Goal: Task Accomplishment & Management: Use online tool/utility

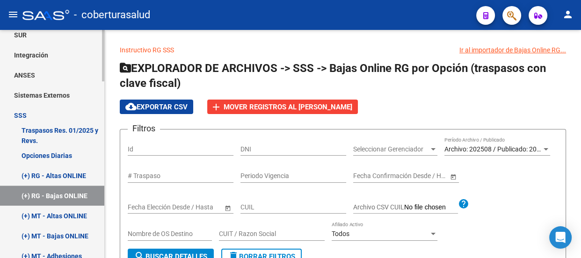
scroll to position [425, 0]
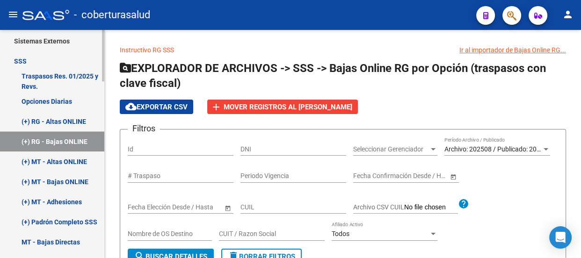
click at [65, 119] on link "(+) RG - Altas ONLINE" at bounding box center [52, 121] width 104 height 20
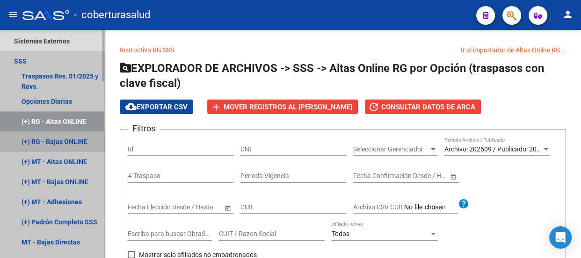
click at [65, 140] on link "(+) RG - Bajas ONLINE" at bounding box center [52, 141] width 104 height 20
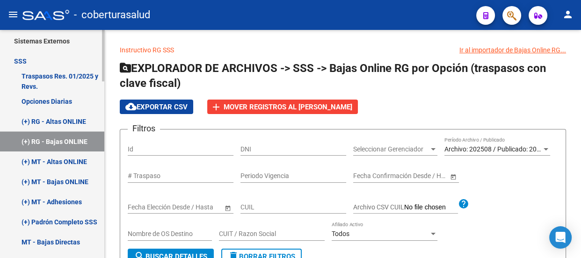
click at [69, 123] on link "(+) RG - Altas ONLINE" at bounding box center [52, 121] width 104 height 20
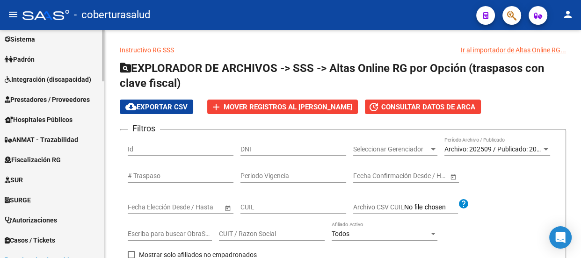
scroll to position [85, 0]
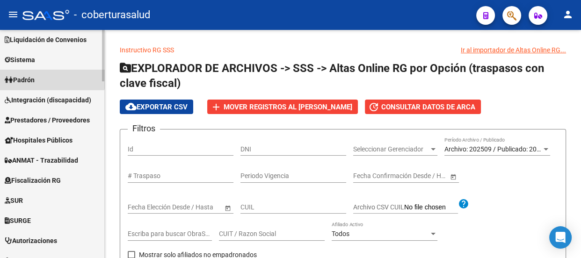
click at [44, 75] on link "Padrón" at bounding box center [52, 80] width 104 height 20
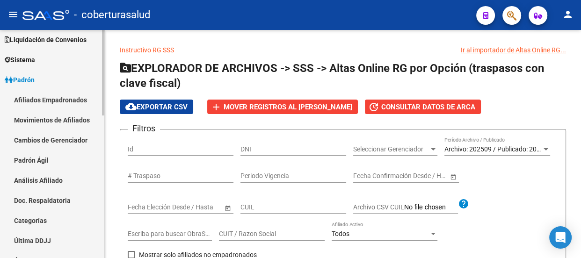
click at [50, 156] on link "Padrón Ágil" at bounding box center [52, 160] width 104 height 20
click at [26, 162] on link "Padrón Ágil" at bounding box center [52, 160] width 104 height 20
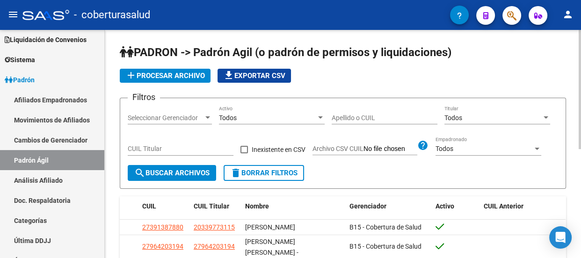
click at [184, 116] on span "Seleccionar Gerenciador" at bounding box center [166, 118] width 76 height 8
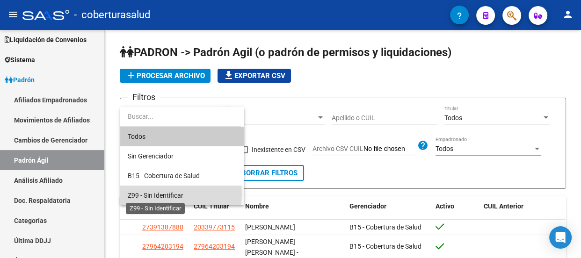
click at [173, 194] on span "Z99 - Sin Identificar" at bounding box center [156, 195] width 56 height 7
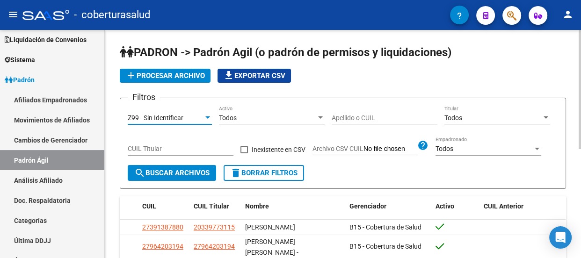
click at [158, 171] on span "search Buscar Archivos" at bounding box center [171, 173] width 75 height 8
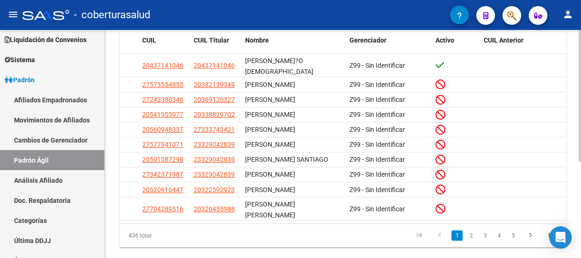
scroll to position [166, 0]
click at [468, 230] on link "2" at bounding box center [470, 235] width 11 height 10
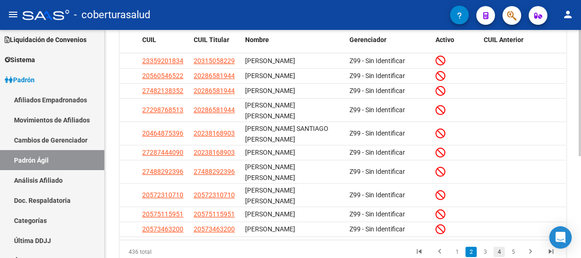
click at [499, 247] on link "4" at bounding box center [498, 252] width 11 height 10
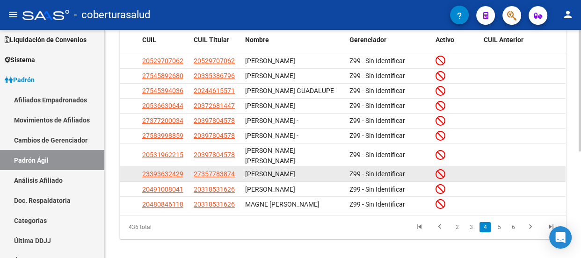
scroll to position [0, 0]
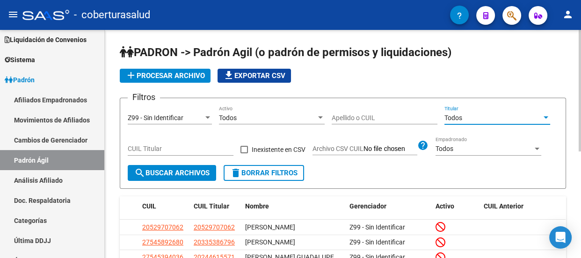
click at [531, 117] on div "Todos" at bounding box center [492, 118] width 97 height 8
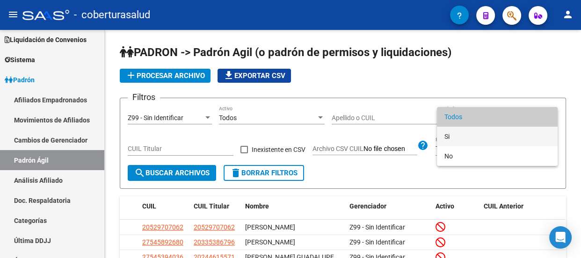
click at [451, 138] on span "Si" at bounding box center [497, 137] width 106 height 20
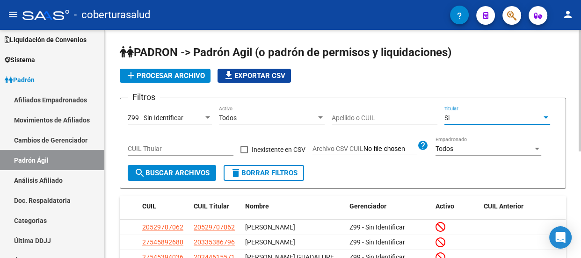
click at [178, 169] on span "search Buscar Archivos" at bounding box center [171, 173] width 75 height 8
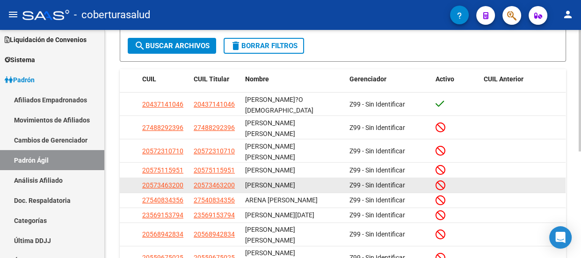
scroll to position [201, 0]
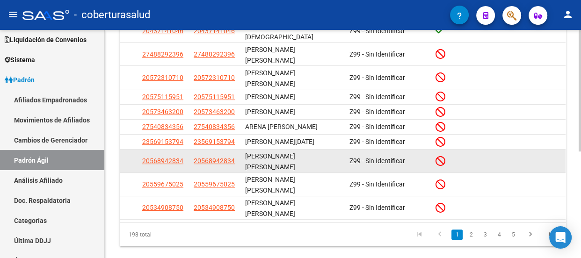
drag, startPoint x: 238, startPoint y: 152, endPoint x: 196, endPoint y: 157, distance: 41.5
click at [196, 157] on datatable-body-cell "20568942834" at bounding box center [215, 161] width 51 height 23
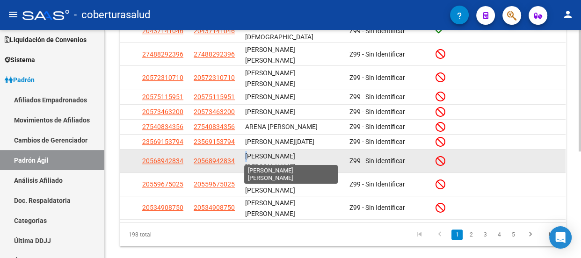
drag, startPoint x: 233, startPoint y: 152, endPoint x: 248, endPoint y: 145, distance: 16.3
click at [248, 150] on div "20568942834 20568942834 [PERSON_NAME] [PERSON_NAME] Z99 - Sin Identificar" at bounding box center [343, 161] width 446 height 23
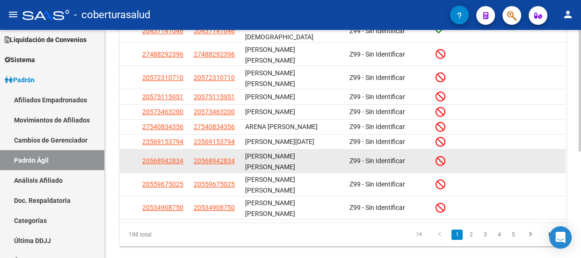
click at [261, 151] on div "[PERSON_NAME] [PERSON_NAME]" at bounding box center [293, 161] width 97 height 20
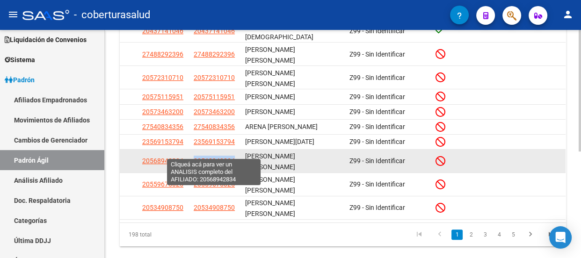
drag, startPoint x: 237, startPoint y: 153, endPoint x: 195, endPoint y: 151, distance: 41.7
click at [195, 156] on div "20568942834" at bounding box center [216, 161] width 44 height 11
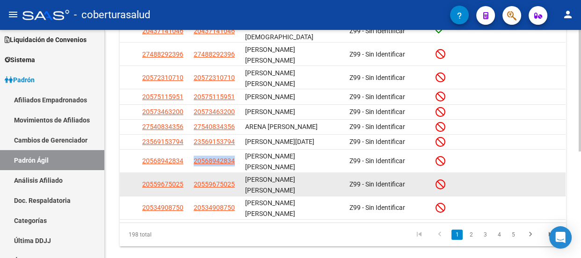
copy span "20568942834"
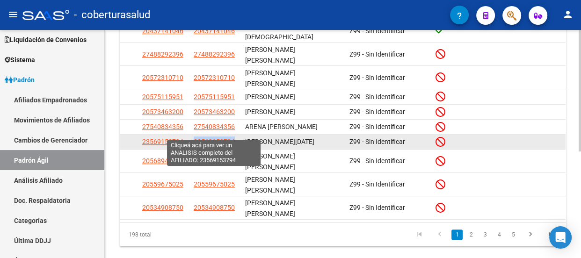
drag, startPoint x: 236, startPoint y: 132, endPoint x: 194, endPoint y: 130, distance: 42.2
click at [194, 137] on div "23569153794" at bounding box center [216, 142] width 44 height 11
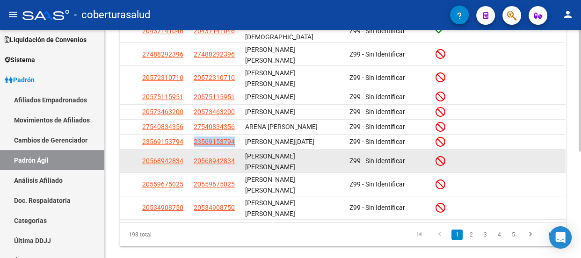
copy span "23569153794"
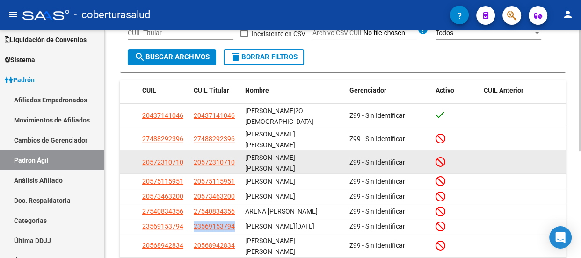
scroll to position [158, 0]
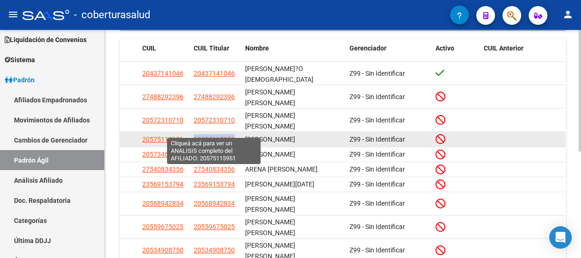
drag, startPoint x: 238, startPoint y: 131, endPoint x: 194, endPoint y: 129, distance: 44.1
click at [194, 132] on datatable-body-cell "20575115951" at bounding box center [215, 139] width 51 height 14
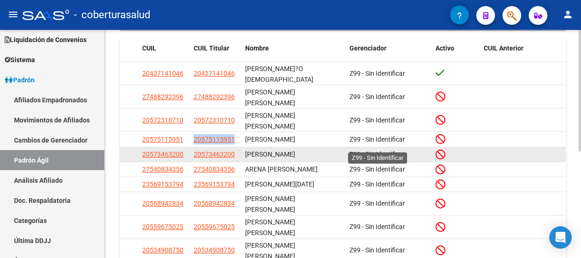
copy span "20575115951"
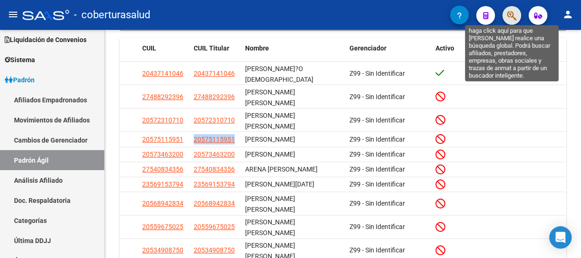
click at [507, 15] on icon "button" at bounding box center [511, 15] width 9 height 11
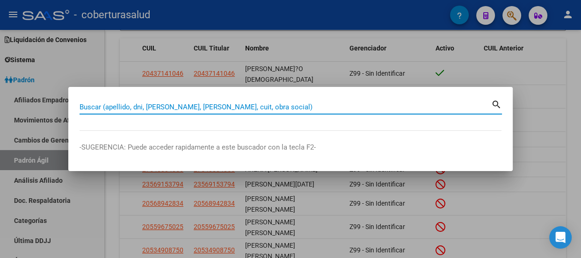
paste input "20243812101"
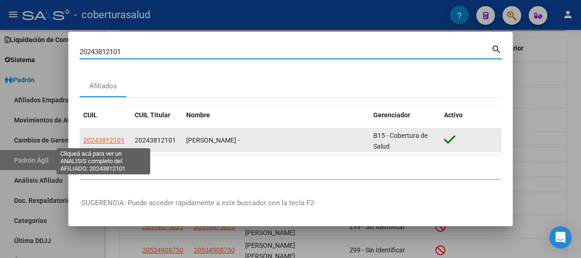
click at [108, 140] on span "20243812101" at bounding box center [103, 140] width 41 height 7
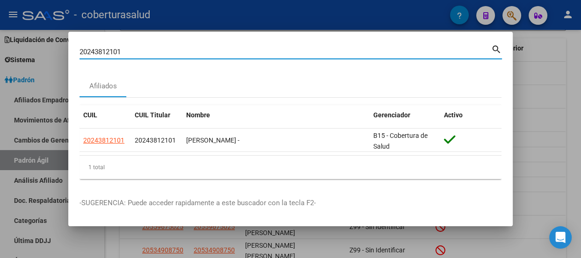
click at [230, 54] on input "20243812101" at bounding box center [286, 52] width 412 height 8
paste input "7415356876"
type input "27415356876"
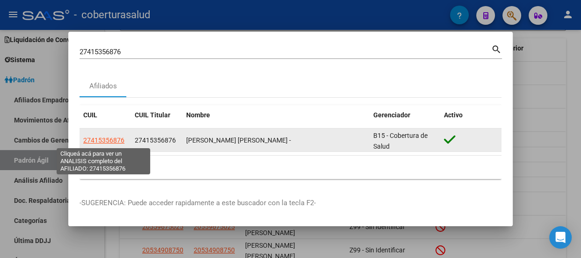
click at [110, 140] on span "27415356876" at bounding box center [103, 140] width 41 height 7
type textarea "27415356876"
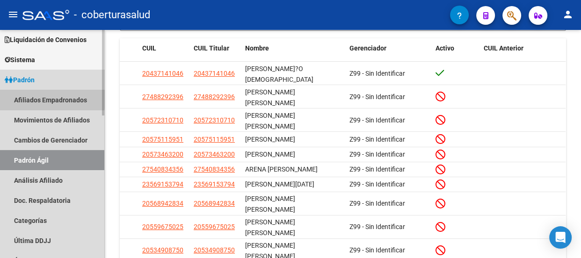
click at [40, 97] on link "Afiliados Empadronados" at bounding box center [52, 100] width 104 height 20
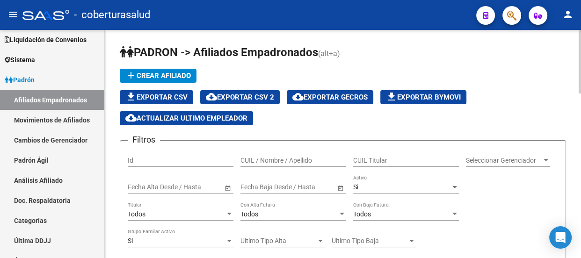
scroll to position [42, 0]
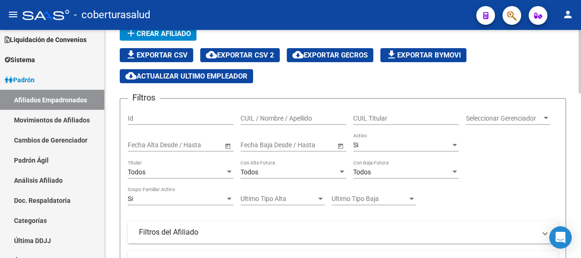
click at [224, 145] on span "Open calendar" at bounding box center [228, 145] width 22 height 22
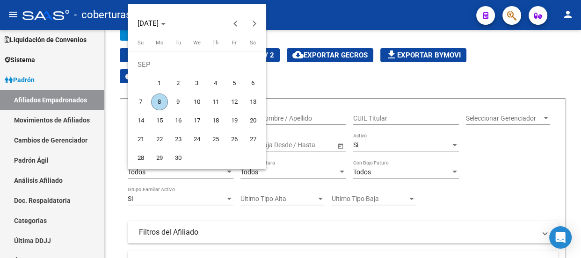
click at [517, 167] on div at bounding box center [290, 129] width 581 height 258
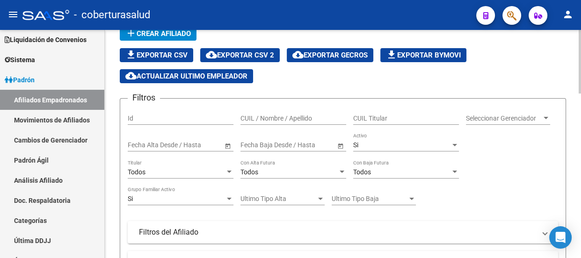
click at [222, 172] on div "Todos" at bounding box center [176, 172] width 97 height 8
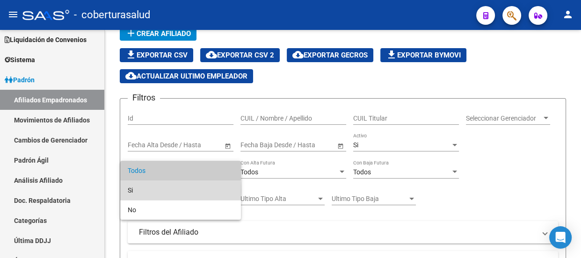
click at [151, 191] on span "Si" at bounding box center [181, 191] width 106 height 20
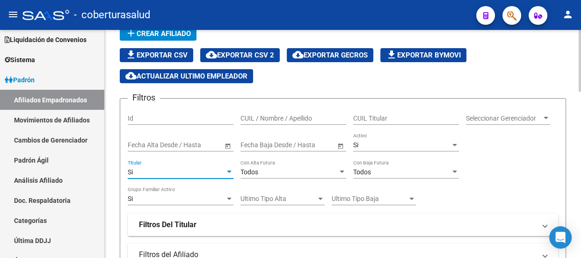
scroll to position [85, 0]
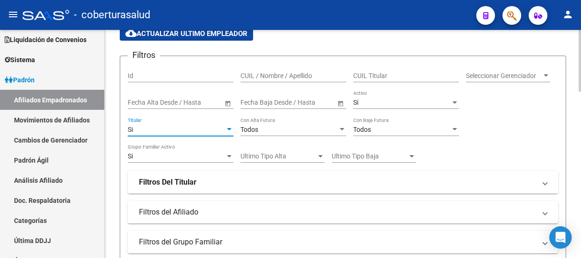
click at [544, 182] on span at bounding box center [545, 182] width 4 height 10
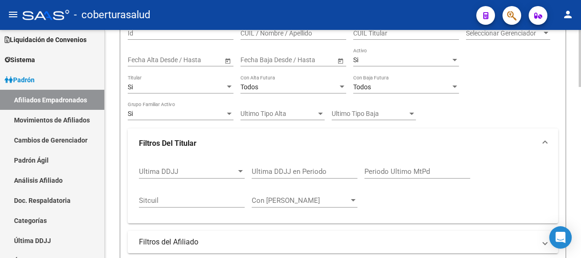
scroll to position [170, 0]
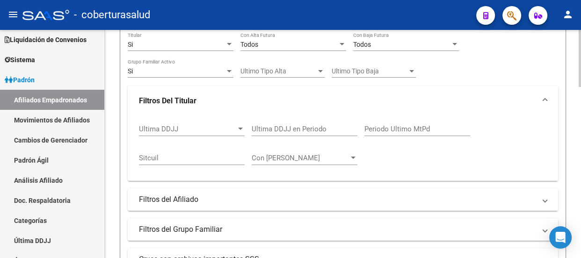
click at [226, 130] on span "Ultima DDJJ" at bounding box center [187, 129] width 97 height 8
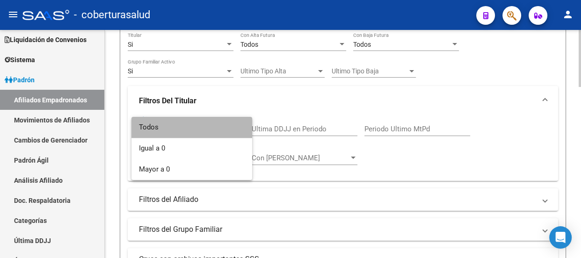
click at [226, 130] on span "Todos" at bounding box center [192, 127] width 106 height 21
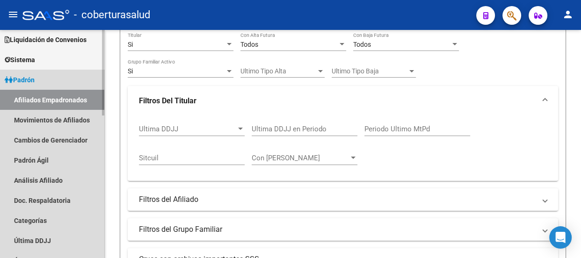
click at [66, 83] on link "Padrón" at bounding box center [52, 80] width 104 height 20
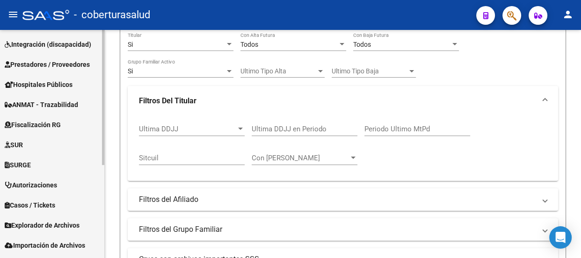
scroll to position [157, 0]
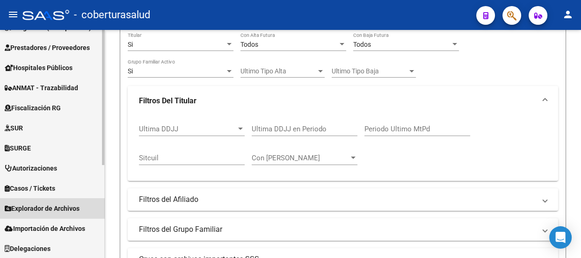
click at [80, 210] on span "Explorador de Archivos" at bounding box center [42, 208] width 75 height 10
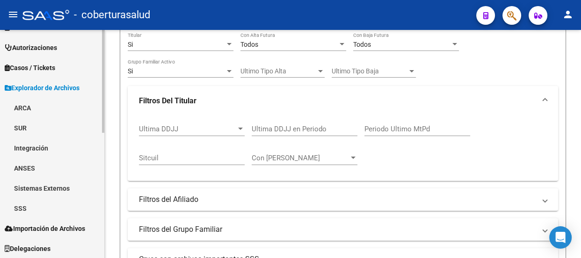
click at [51, 208] on link "SSS" at bounding box center [52, 208] width 104 height 20
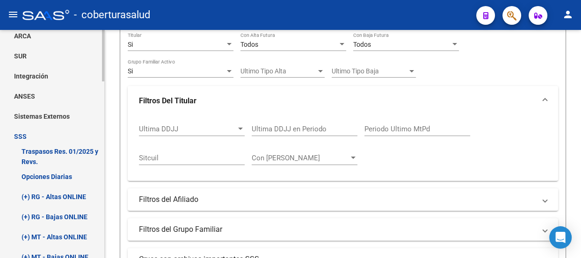
scroll to position [363, 0]
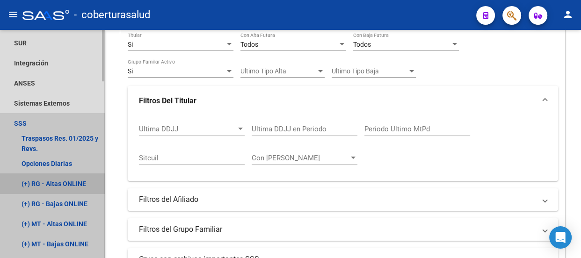
click at [68, 183] on link "(+) RG - Altas ONLINE" at bounding box center [52, 184] width 104 height 20
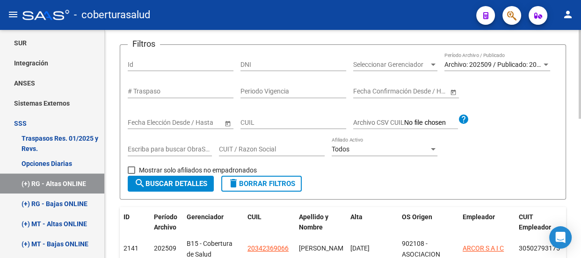
scroll to position [42, 0]
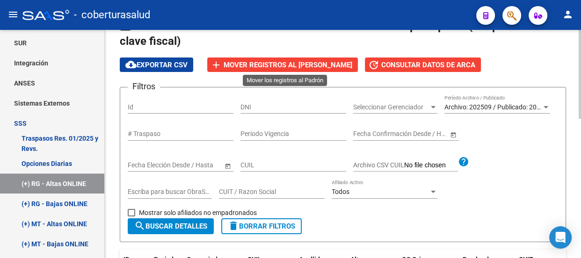
click at [301, 64] on span "Mover registros al [PERSON_NAME]" at bounding box center [288, 65] width 129 height 8
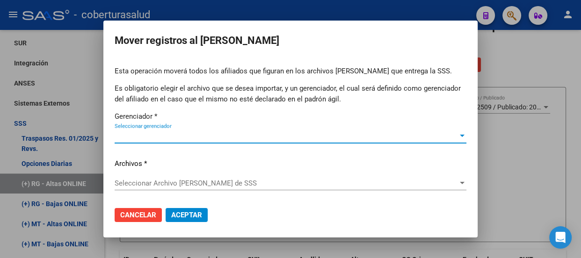
click at [460, 135] on div at bounding box center [462, 136] width 5 height 2
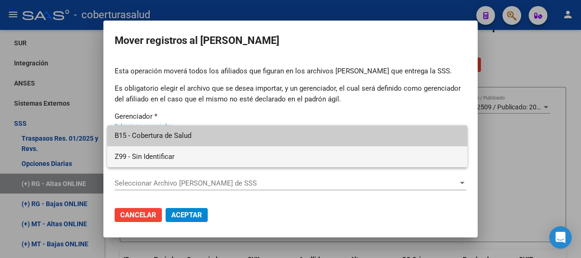
click at [152, 156] on span "Z99 - Sin Identificar" at bounding box center [287, 156] width 345 height 21
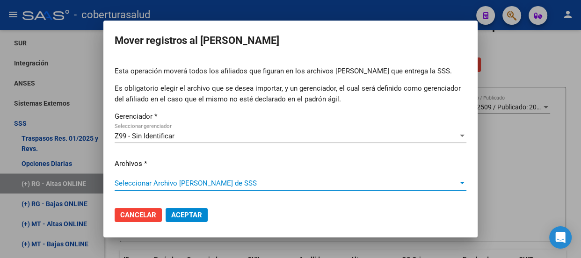
click at [441, 187] on span "Seleccionar Archivo [PERSON_NAME] de SSS" at bounding box center [286, 183] width 343 height 8
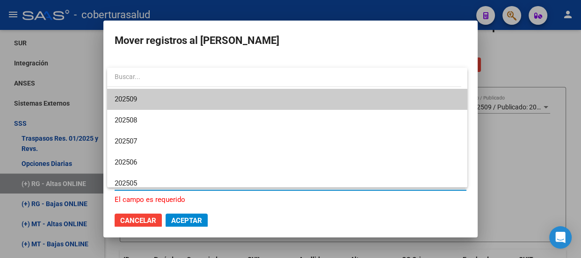
click at [154, 97] on span "202509" at bounding box center [287, 99] width 345 height 21
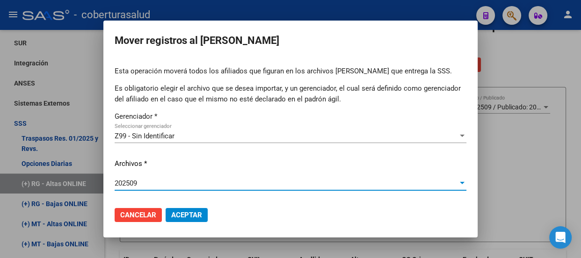
click at [187, 215] on span "Aceptar" at bounding box center [186, 215] width 31 height 8
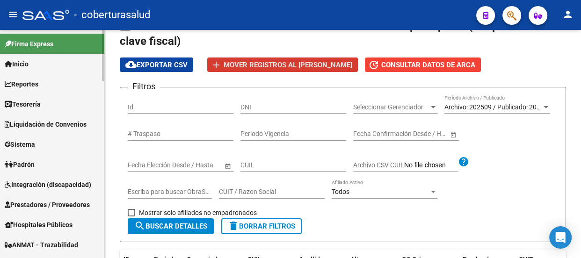
scroll to position [0, 0]
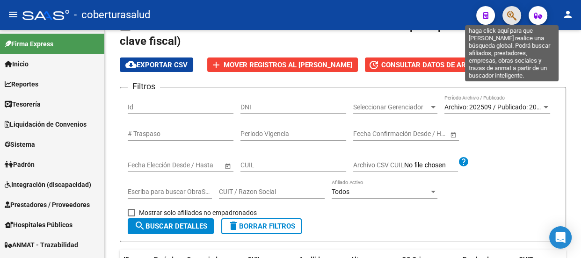
click at [514, 14] on icon "button" at bounding box center [511, 15] width 9 height 11
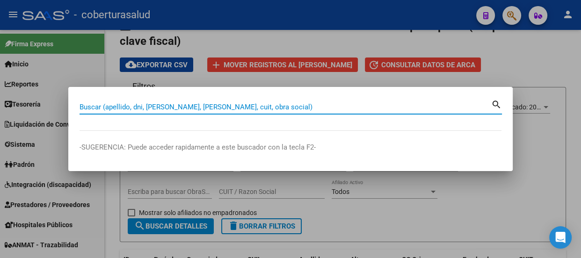
paste input "27415356876"
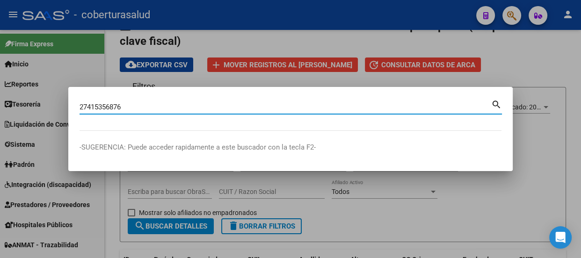
type input "27415356876"
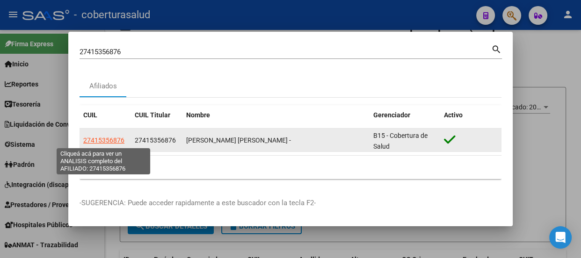
click at [106, 142] on span "27415356876" at bounding box center [103, 140] width 41 height 7
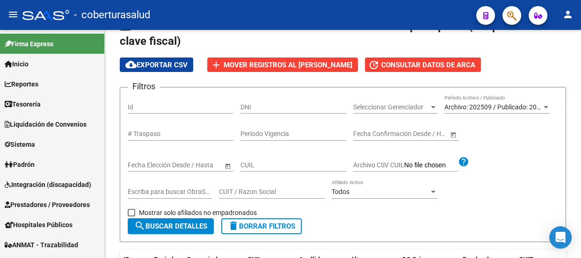
click at [504, 16] on button "button" at bounding box center [511, 15] width 19 height 19
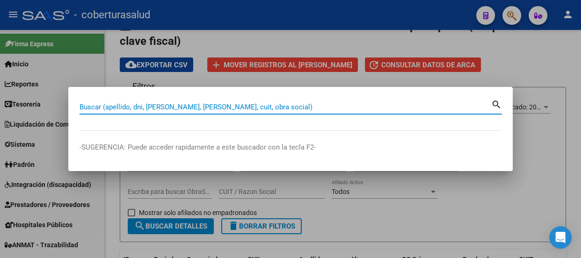
paste input "27431686053"
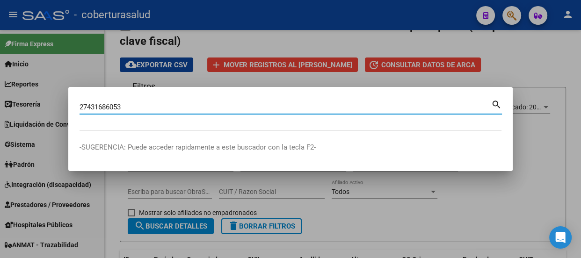
type input "27431686053"
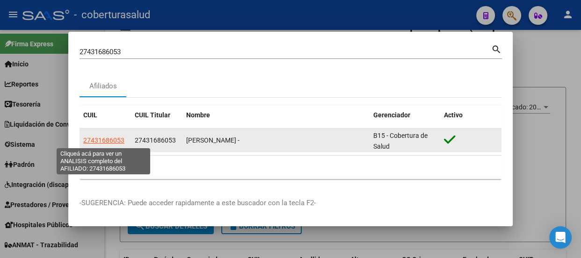
click at [103, 141] on span "27431686053" at bounding box center [103, 140] width 41 height 7
type textarea "27431686053"
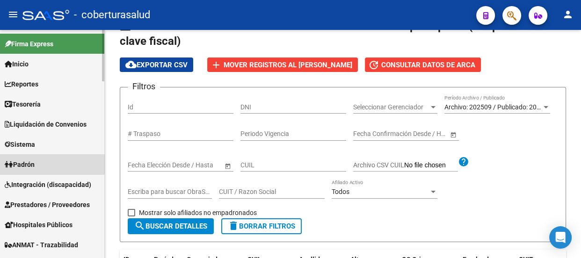
click at [35, 162] on span "Padrón" at bounding box center [20, 164] width 30 height 10
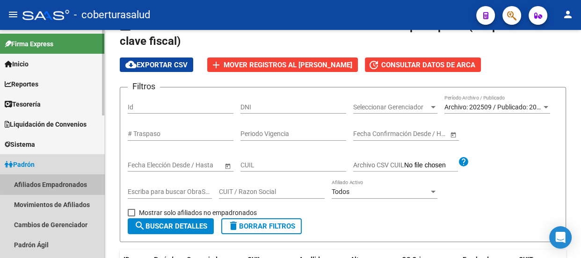
click at [64, 183] on link "Afiliados Empadronados" at bounding box center [52, 184] width 104 height 20
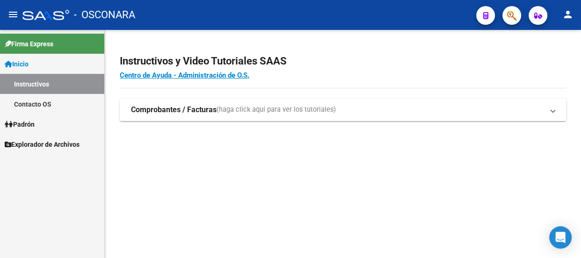
click at [47, 140] on span "Explorador de Archivos" at bounding box center [42, 144] width 75 height 10
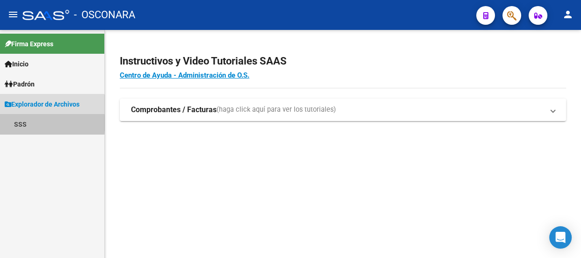
click at [48, 123] on link "SSS" at bounding box center [52, 124] width 104 height 20
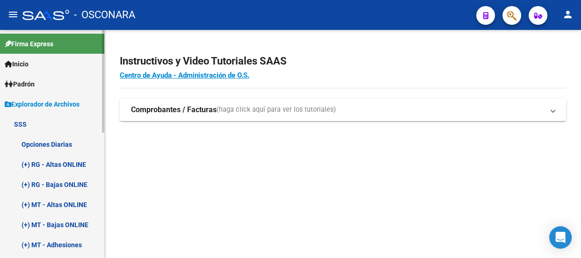
click at [65, 181] on link "(+) RG - Bajas ONLINE" at bounding box center [52, 184] width 104 height 20
